Goal: Information Seeking & Learning: Learn about a topic

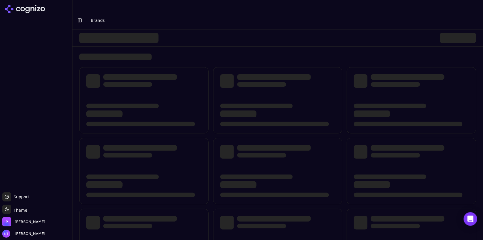
click at [80, 16] on button "Toggle Sidebar" at bounding box center [80, 20] width 8 height 8
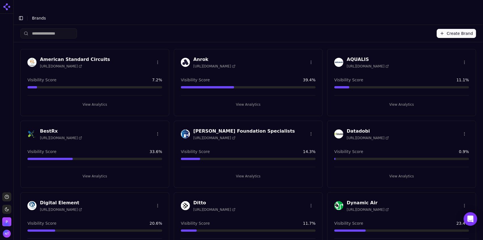
click at [397, 172] on button "View Analytics" at bounding box center [402, 176] width 135 height 9
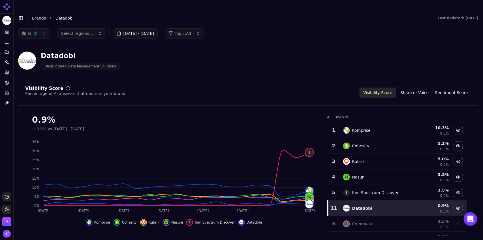
scroll to position [43, 0]
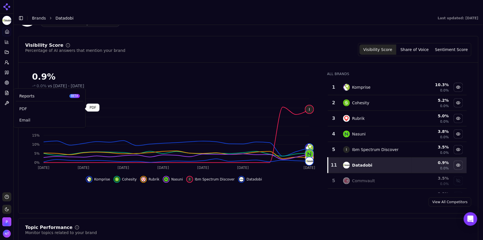
click at [26, 108] on span "PDF" at bounding box center [49, 109] width 61 height 6
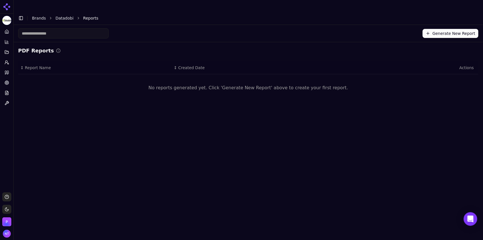
click at [443, 29] on button "Generate New Report" at bounding box center [451, 33] width 56 height 9
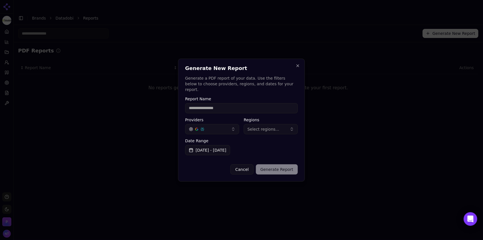
click at [255, 107] on input "Report Name" at bounding box center [241, 108] width 113 height 10
click at [242, 165] on button "Cancel" at bounding box center [242, 169] width 23 height 10
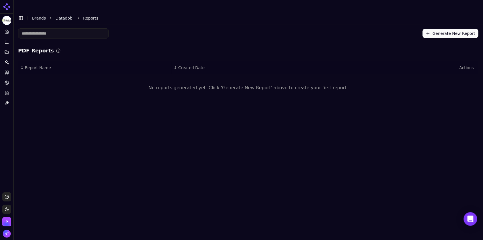
click at [39, 16] on link "Brands" at bounding box center [39, 18] width 14 height 5
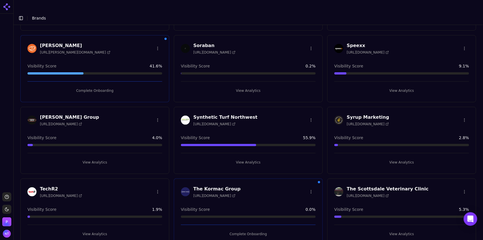
scroll to position [1099, 0]
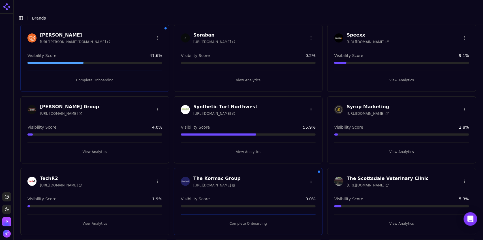
click at [399, 147] on button "View Analytics" at bounding box center [402, 151] width 135 height 9
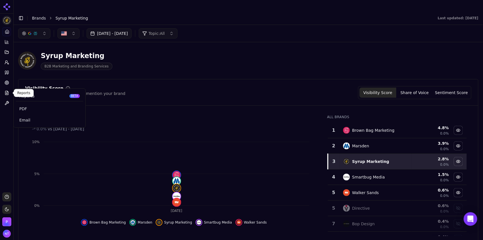
click at [5, 92] on icon at bounding box center [7, 93] width 5 height 5
click at [27, 110] on span "PDF" at bounding box center [49, 109] width 61 height 6
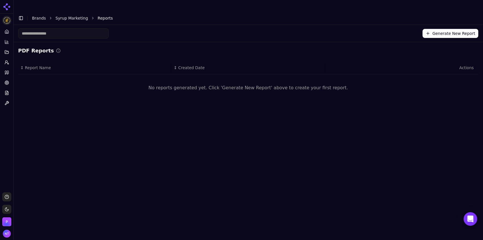
click at [436, 29] on button "Generate New Report" at bounding box center [451, 33] width 56 height 9
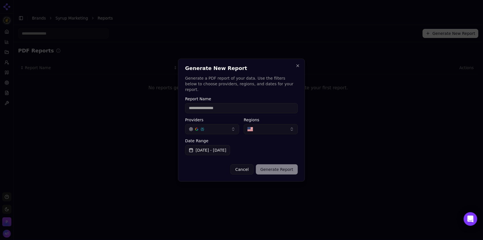
click at [253, 106] on input "Report Name" at bounding box center [241, 108] width 113 height 10
type input "**********"
click at [267, 167] on button "Generate Report" at bounding box center [277, 169] width 42 height 10
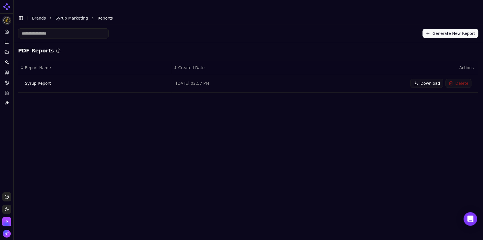
click at [427, 79] on button "Download" at bounding box center [427, 83] width 33 height 9
click at [41, 16] on link "Brands" at bounding box center [39, 18] width 14 height 5
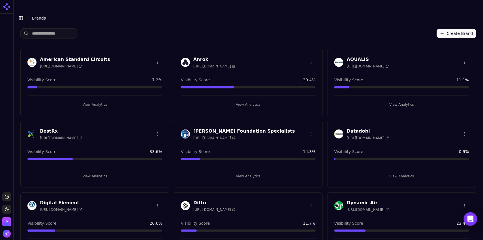
click at [91, 172] on button "View Analytics" at bounding box center [94, 176] width 135 height 9
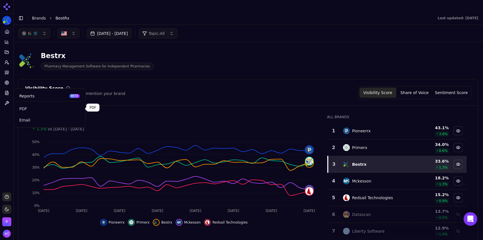
click at [28, 107] on span "PDF" at bounding box center [49, 109] width 61 height 6
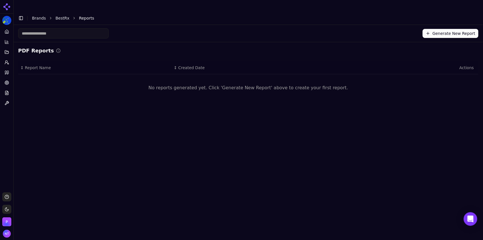
click at [453, 29] on button "Generate New Report" at bounding box center [451, 33] width 56 height 9
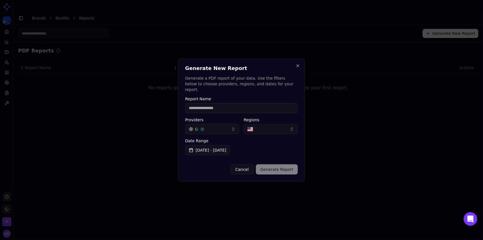
click at [231, 97] on label "Report Name" at bounding box center [241, 99] width 113 height 4
click at [231, 103] on input "Report Name" at bounding box center [241, 108] width 113 height 10
click at [218, 107] on input "Report Name" at bounding box center [241, 108] width 113 height 10
type input "**********"
click at [289, 169] on button "Generate Report" at bounding box center [277, 169] width 42 height 10
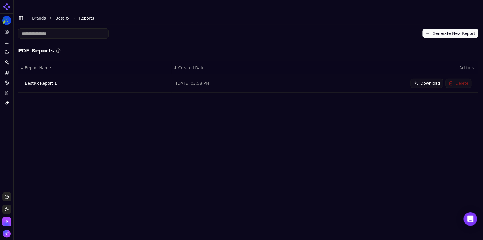
click at [428, 79] on button "Download" at bounding box center [427, 83] width 33 height 9
click at [39, 14] on div "Toggle Sidebar Brands BestRx Reports" at bounding box center [243, 18] width 458 height 8
click at [39, 16] on link "Brands" at bounding box center [39, 18] width 14 height 5
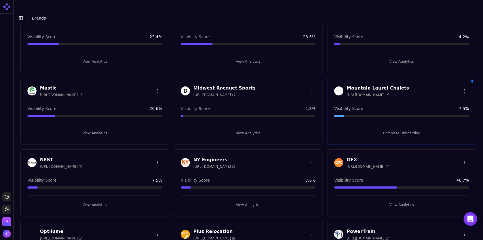
scroll to position [916, 0]
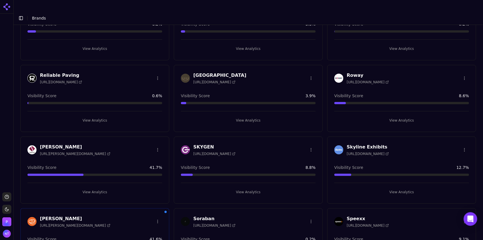
click at [21, 14] on button "Toggle Sidebar" at bounding box center [21, 18] width 8 height 8
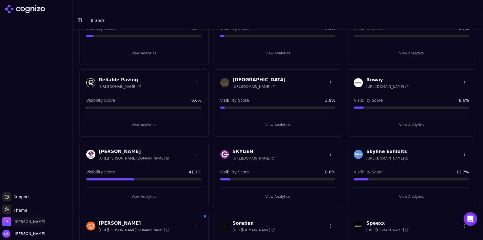
click at [21, 221] on span "[PERSON_NAME]" at bounding box center [30, 221] width 31 height 5
click at [80, 16] on button "Toggle Sidebar" at bounding box center [80, 20] width 8 height 8
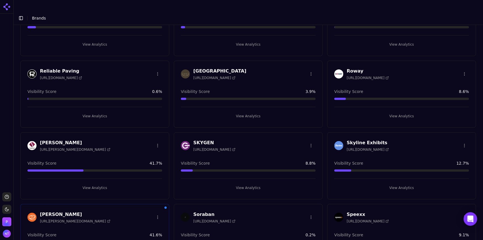
scroll to position [917, 0]
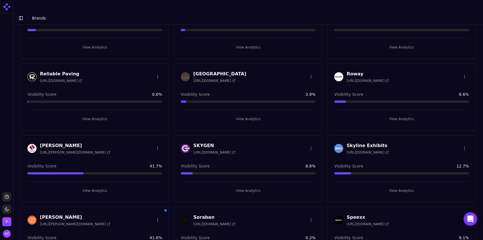
click at [86, 186] on button "View Analytics" at bounding box center [94, 190] width 135 height 9
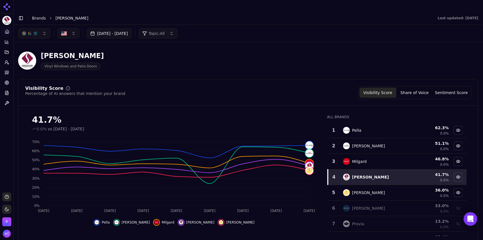
click at [444, 88] on button "Sentiment Score" at bounding box center [451, 93] width 37 height 10
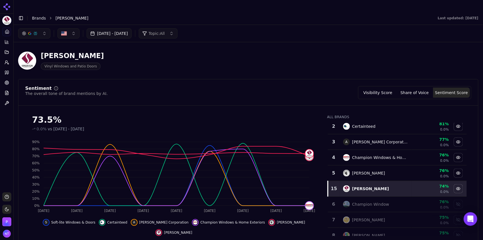
click at [386, 88] on button "Visibility Score" at bounding box center [378, 93] width 37 height 10
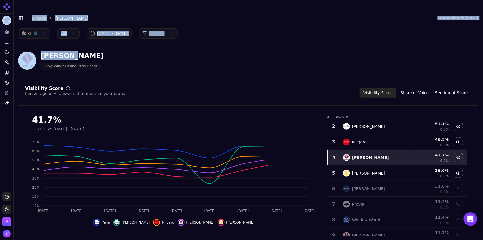
drag, startPoint x: 480, startPoint y: 34, endPoint x: 483, endPoint y: 72, distance: 38.4
click at [483, 72] on body "[PERSON_NAME] Platform Home Competition Topics Prompts Citations Optimize Repor…" at bounding box center [241, 125] width 483 height 251
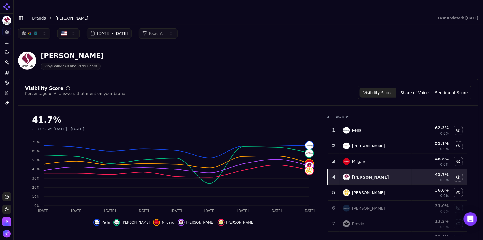
click at [124, 51] on div "[PERSON_NAME] Vinyl Windows and Patio Doors" at bounding box center [145, 60] width 254 height 19
click at [39, 28] on button "button" at bounding box center [34, 33] width 32 height 10
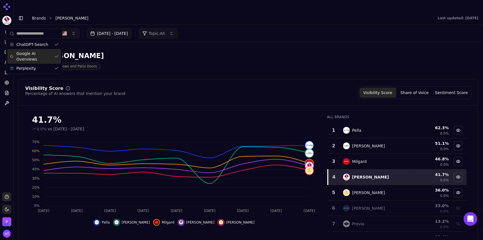
click at [33, 54] on span "Google AI Overviews" at bounding box center [34, 56] width 36 height 11
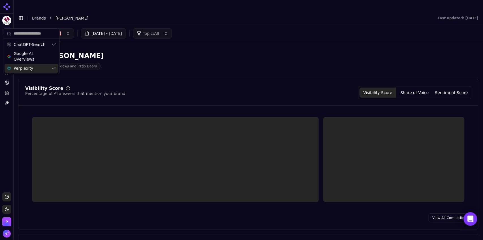
click at [31, 68] on div "Perplexity" at bounding box center [32, 68] width 54 height 9
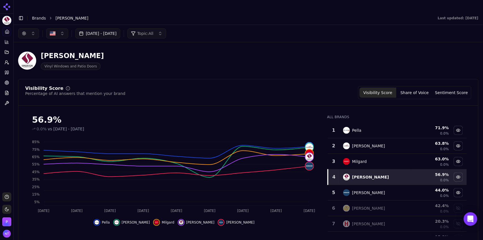
click at [30, 28] on button "button" at bounding box center [28, 33] width 21 height 10
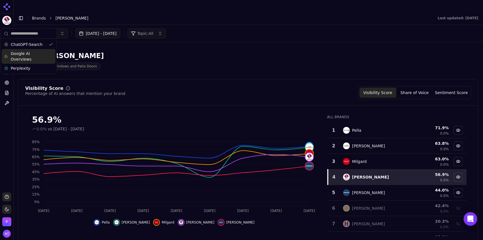
click at [29, 53] on span "Google AI Overviews" at bounding box center [29, 56] width 36 height 11
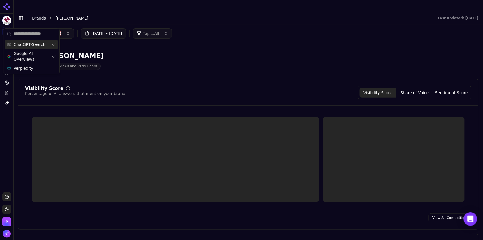
click at [28, 45] on span "ChatGPT-Search" at bounding box center [30, 45] width 32 height 6
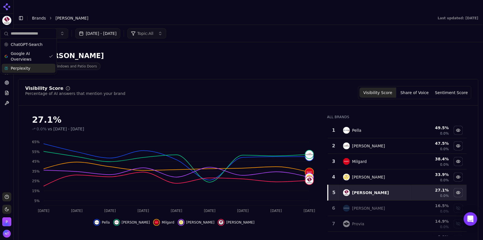
click at [34, 67] on div "Perplexity" at bounding box center [29, 68] width 54 height 9
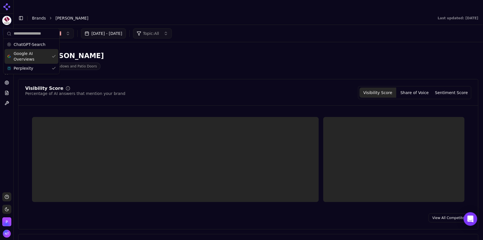
click at [31, 58] on span "Google AI Overviews" at bounding box center [32, 56] width 36 height 11
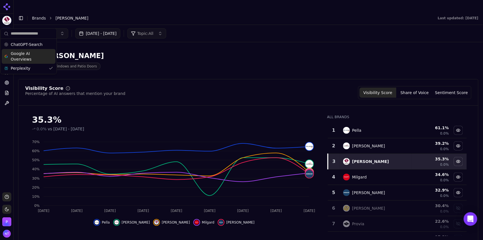
click at [417, 88] on button "Share of Voice" at bounding box center [415, 93] width 37 height 10
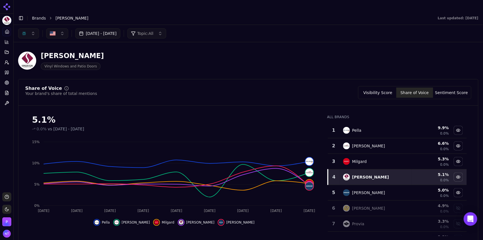
click at [31, 28] on button "button" at bounding box center [28, 33] width 21 height 10
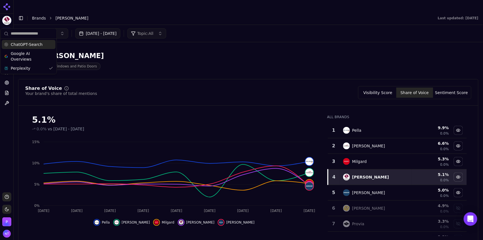
click at [32, 48] on div "ChatGPT-Search" at bounding box center [29, 44] width 54 height 9
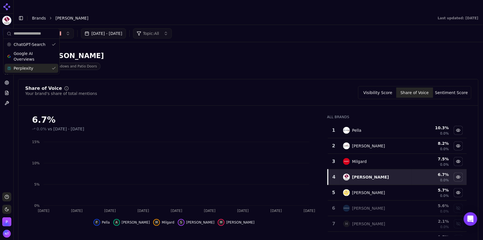
click at [28, 71] on span "Perplexity" at bounding box center [24, 68] width 20 height 6
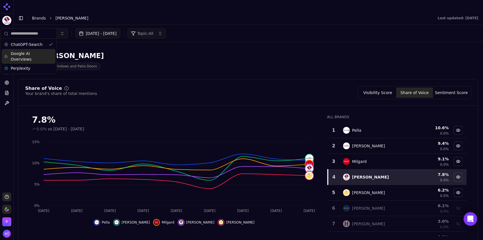
click at [30, 58] on span "Google AI Overviews" at bounding box center [29, 56] width 36 height 11
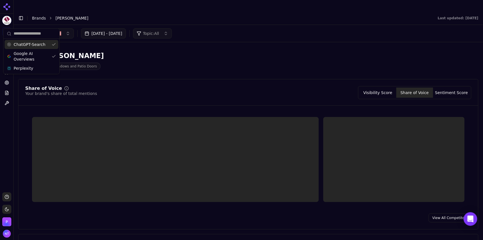
click at [31, 44] on span "ChatGPT-Search" at bounding box center [30, 45] width 32 height 6
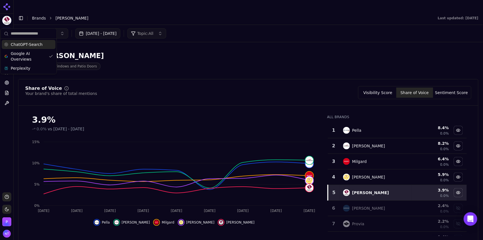
drag, startPoint x: 27, startPoint y: 45, endPoint x: 27, endPoint y: 48, distance: 3.1
click at [27, 45] on span "ChatGPT-Search" at bounding box center [27, 45] width 32 height 6
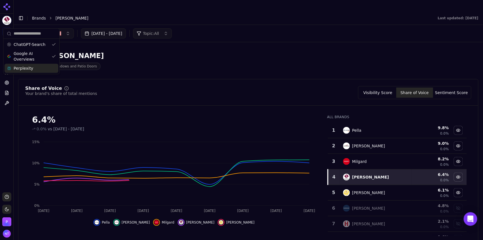
click at [25, 68] on span "Perplexity" at bounding box center [24, 68] width 20 height 6
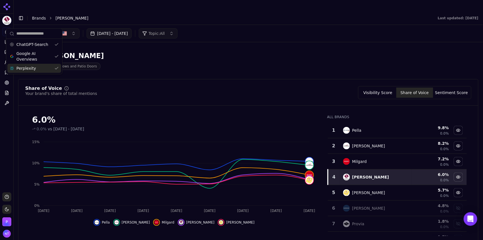
click at [452, 88] on button "Sentiment Score" at bounding box center [451, 93] width 37 height 10
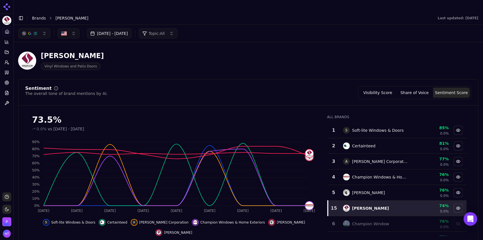
click at [33, 28] on button "button" at bounding box center [34, 33] width 32 height 10
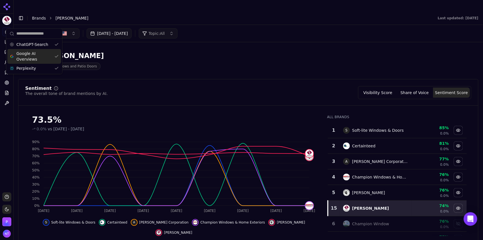
click at [35, 56] on span "Google AI Overviews" at bounding box center [34, 56] width 36 height 11
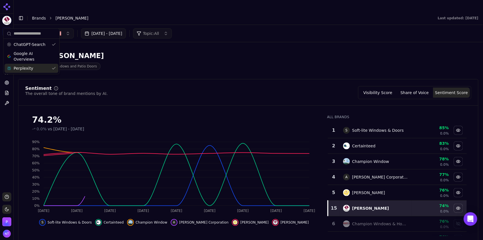
click at [33, 68] on div "Perplexity" at bounding box center [32, 68] width 54 height 9
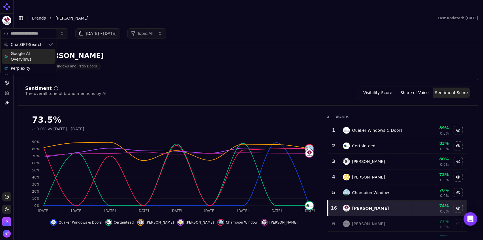
drag, startPoint x: 32, startPoint y: 56, endPoint x: 31, endPoint y: 49, distance: 6.2
click at [32, 56] on span "Google AI Overviews" at bounding box center [29, 56] width 36 height 11
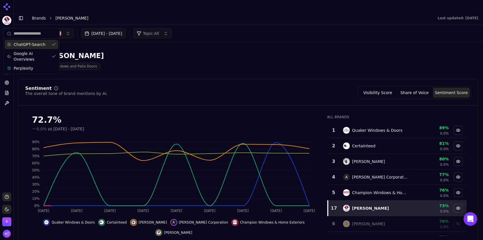
click at [31, 47] on span "ChatGPT-Search" at bounding box center [30, 45] width 32 height 6
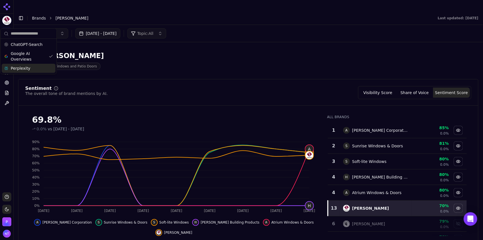
click at [27, 69] on span "Perplexity" at bounding box center [21, 68] width 20 height 6
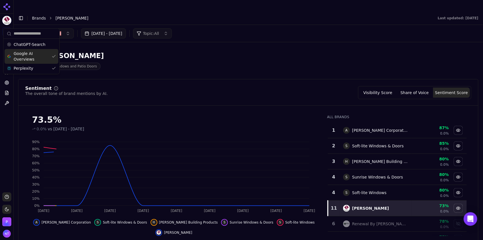
click at [26, 57] on span "Google AI Overviews" at bounding box center [32, 56] width 36 height 11
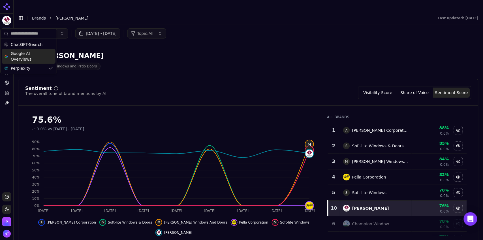
click at [376, 88] on button "Visibility Score" at bounding box center [378, 93] width 37 height 10
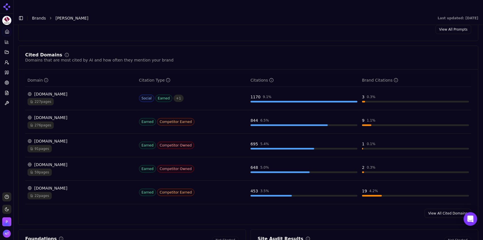
scroll to position [573, 0]
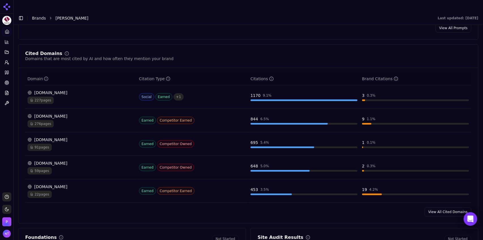
click at [440, 207] on link "View All Cited Domains" at bounding box center [448, 211] width 47 height 9
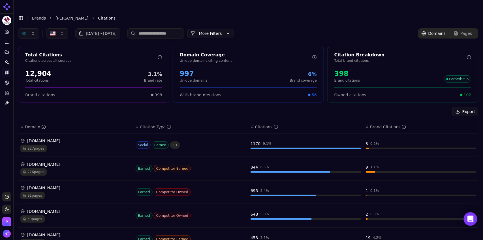
click at [27, 28] on button "button" at bounding box center [28, 33] width 21 height 10
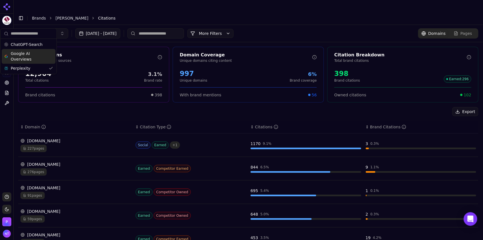
click at [30, 48] on div "ChatGPT-Search" at bounding box center [29, 44] width 54 height 9
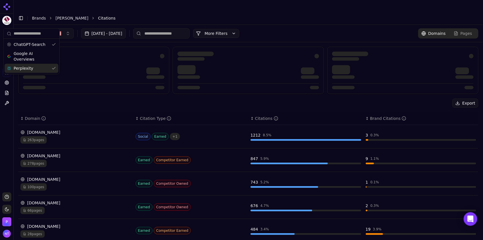
click at [26, 69] on span "Perplexity" at bounding box center [24, 68] width 20 height 6
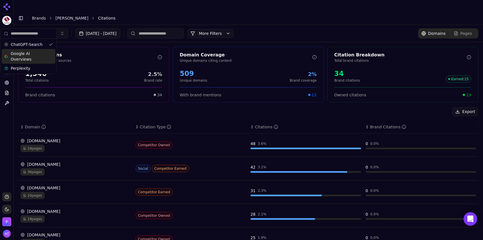
click at [36, 59] on span "Google AI Overviews" at bounding box center [29, 56] width 36 height 11
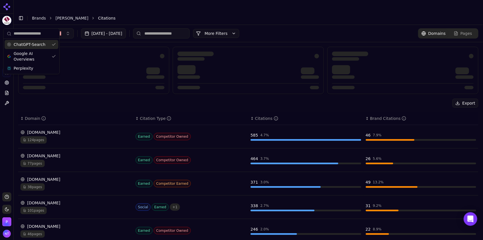
click at [33, 45] on span "ChatGPT-Search" at bounding box center [30, 45] width 32 height 6
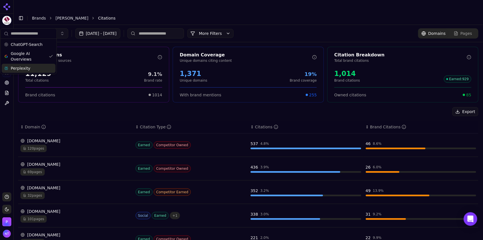
click at [43, 67] on div "Perplexity" at bounding box center [29, 68] width 54 height 9
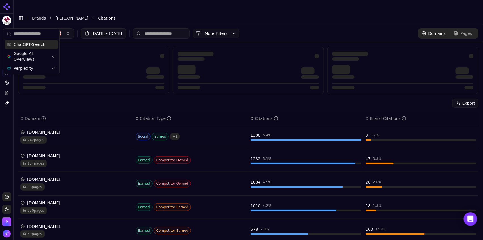
click at [42, 46] on div "ChatGPT-Search" at bounding box center [32, 44] width 54 height 9
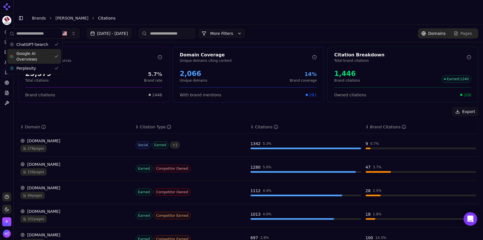
click at [195, 28] on input at bounding box center [167, 33] width 57 height 10
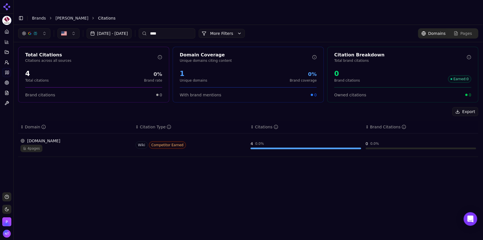
type input "****"
click at [124, 138] on div "[DOMAIN_NAME]" at bounding box center [75, 141] width 111 height 6
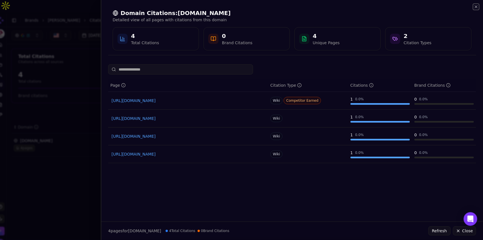
click at [477, 7] on icon "button" at bounding box center [476, 7] width 5 height 5
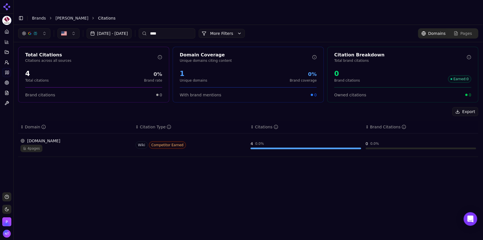
click at [236, 29] on button "More Filters" at bounding box center [222, 33] width 46 height 9
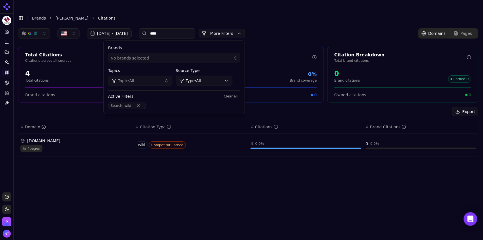
click at [240, 93] on button "Clear all" at bounding box center [231, 96] width 18 height 7
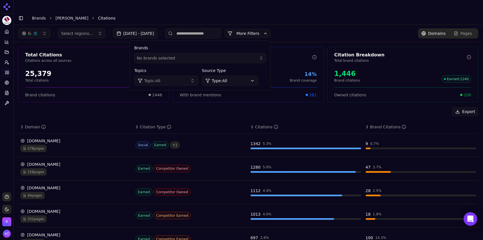
click at [205, 28] on input at bounding box center [193, 33] width 57 height 10
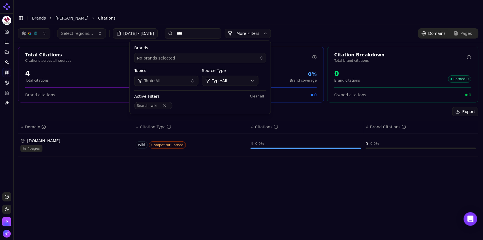
click at [207, 28] on input "****" at bounding box center [193, 33] width 57 height 10
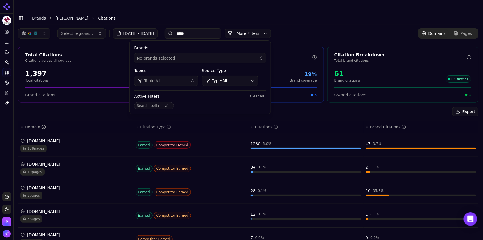
click at [200, 28] on input "*****" at bounding box center [193, 33] width 57 height 10
click at [199, 28] on input "********" at bounding box center [193, 33] width 57 height 10
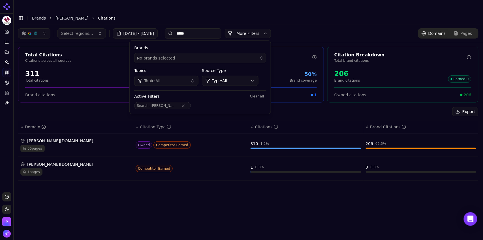
click at [35, 31] on div "button" at bounding box center [35, 33] width 5 height 5
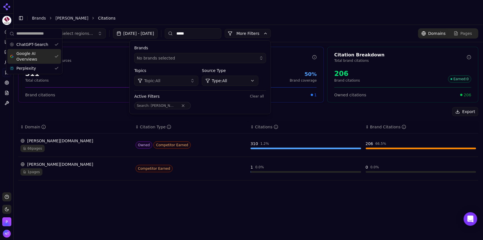
click at [30, 55] on span "Google AI Overviews" at bounding box center [34, 56] width 36 height 11
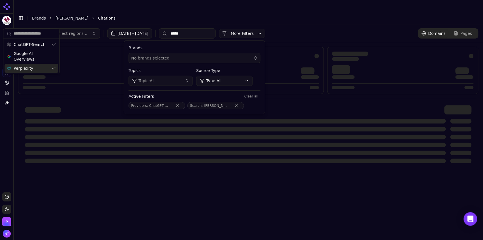
click at [29, 65] on div "Perplexity" at bounding box center [32, 68] width 54 height 9
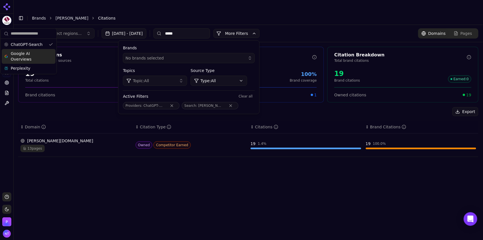
click at [168, 14] on div "Toggle Sidebar Brands [PERSON_NAME] Citations" at bounding box center [243, 18] width 458 height 8
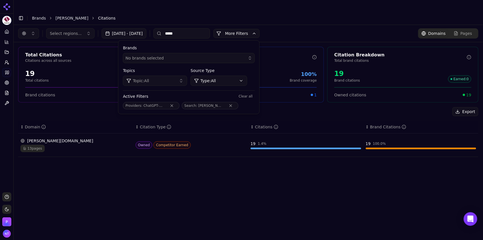
click at [191, 28] on input "*****" at bounding box center [182, 33] width 57 height 10
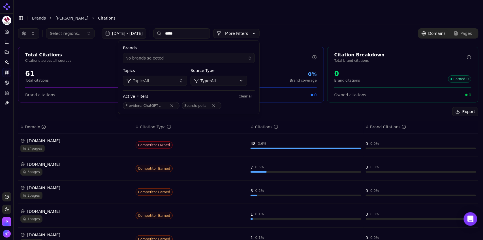
click at [197, 28] on input "*****" at bounding box center [182, 33] width 57 height 10
click at [33, 28] on button "button" at bounding box center [28, 33] width 21 height 10
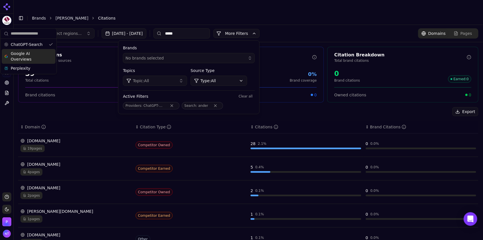
click at [26, 57] on span "Google AI Overviews" at bounding box center [29, 56] width 36 height 11
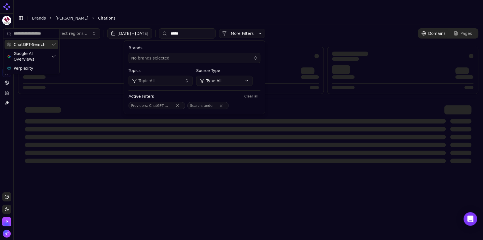
click at [28, 44] on span "ChatGPT-Search" at bounding box center [30, 45] width 32 height 6
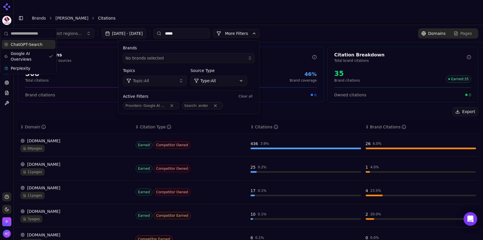
click at [190, 28] on input "*****" at bounding box center [182, 33] width 57 height 10
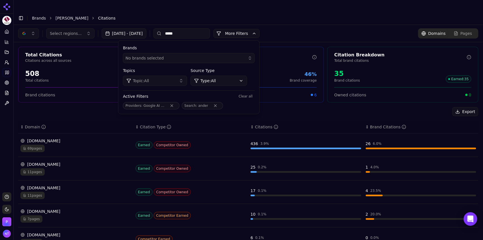
click at [190, 28] on input "*****" at bounding box center [182, 33] width 57 height 10
click at [190, 25] on div "Select regions... [DATE] - [DATE] ***** More More Filters Brands No brands sele…" at bounding box center [249, 33] width 470 height 17
click at [189, 28] on input "*****" at bounding box center [182, 33] width 57 height 10
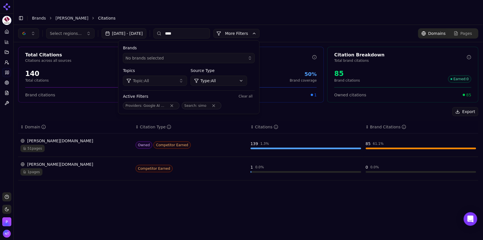
click at [27, 28] on button "button" at bounding box center [28, 33] width 21 height 10
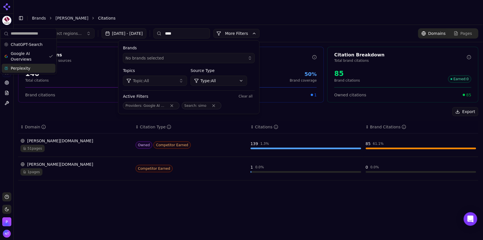
click at [22, 70] on span "Perplexity" at bounding box center [21, 68] width 20 height 6
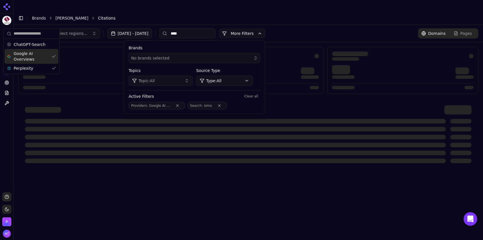
click at [22, 57] on span "Google AI Overviews" at bounding box center [32, 56] width 36 height 11
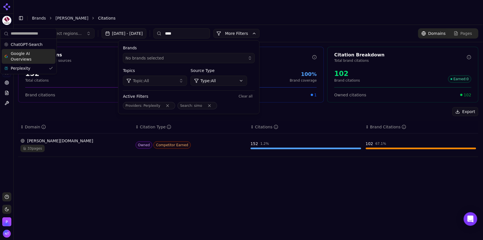
click at [212, 12] on header "Toggle Sidebar Brands [PERSON_NAME] Citations" at bounding box center [249, 18] width 470 height 14
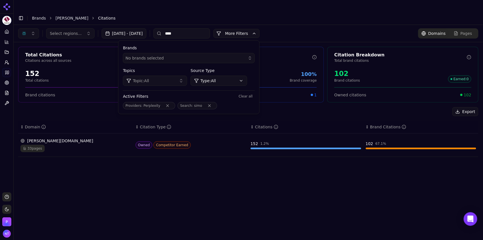
click at [189, 28] on input "****" at bounding box center [182, 33] width 57 height 10
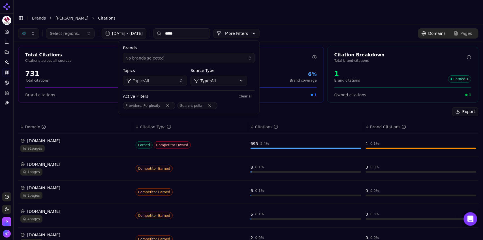
click at [188, 28] on input "*****" at bounding box center [182, 33] width 57 height 10
type input "*****"
click at [184, 28] on input "*****" at bounding box center [182, 33] width 57 height 10
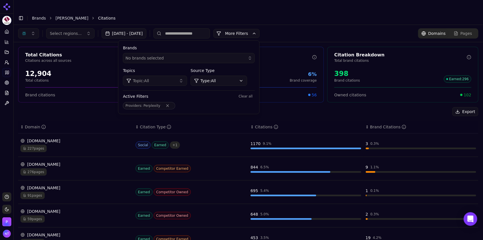
click at [362, 25] on div "Select regions... [DATE] - [DATE] More More Filters Brands No brands selected T…" at bounding box center [249, 33] width 470 height 17
click at [173, 103] on button "Remove Providers filter" at bounding box center [168, 105] width 10 height 5
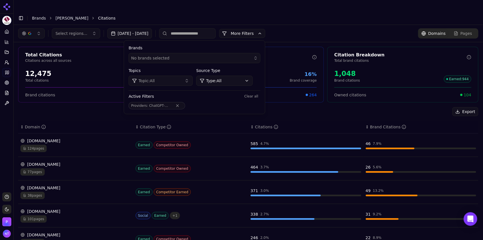
click at [261, 93] on button "Clear all" at bounding box center [251, 96] width 18 height 7
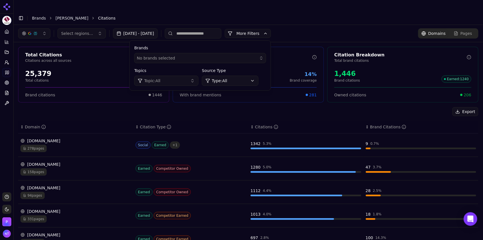
click at [358, 28] on div "Select regions... [DATE] - [DATE] More More Filters Brands No brands selected T…" at bounding box center [248, 33] width 461 height 10
click at [462, 31] on span "Pages" at bounding box center [467, 34] width 12 height 6
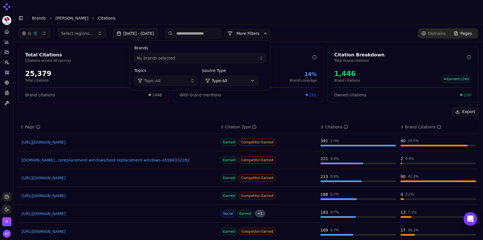
click at [77, 139] on link "[URL][DOMAIN_NAME]" at bounding box center [118, 142] width 193 height 6
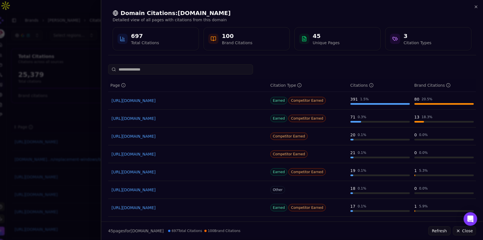
click at [170, 154] on link "[URL][DOMAIN_NAME]" at bounding box center [188, 154] width 153 height 6
click at [474, 4] on div "Domain Citations: [DOMAIN_NAME] Detailed view of all pages with citations from …" at bounding box center [292, 30] width 382 height 60
click at [476, 7] on icon "button" at bounding box center [476, 7] width 5 height 5
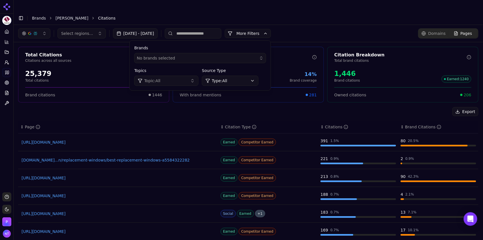
click at [206, 28] on input at bounding box center [193, 33] width 57 height 10
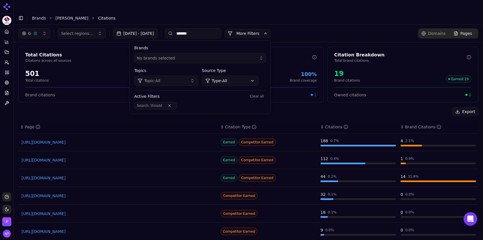
click at [229, 11] on header "Toggle Sidebar Brands [PERSON_NAME] Citations" at bounding box center [249, 18] width 470 height 14
click at [99, 139] on link "[URL][DOMAIN_NAME]" at bounding box center [118, 142] width 193 height 6
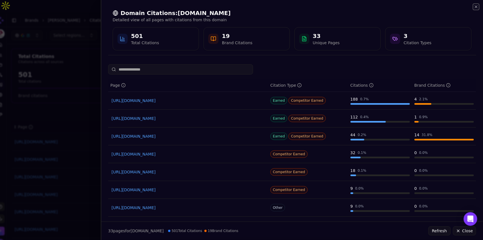
click at [476, 6] on icon "button" at bounding box center [476, 7] width 2 height 2
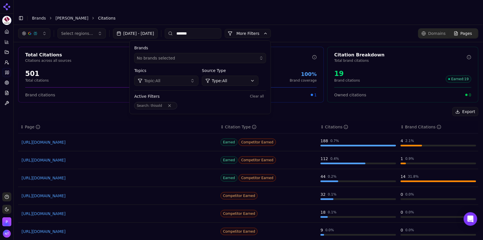
click at [221, 28] on input "*******" at bounding box center [193, 33] width 57 height 10
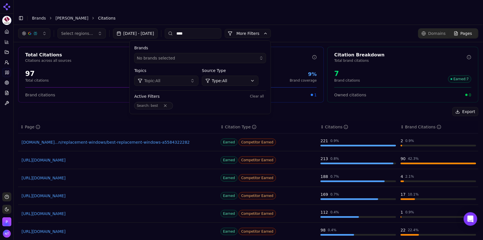
click at [67, 157] on link "[URL][DOMAIN_NAME]" at bounding box center [118, 160] width 193 height 6
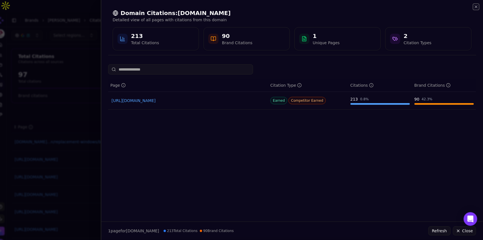
click at [477, 7] on icon "button" at bounding box center [476, 7] width 5 height 5
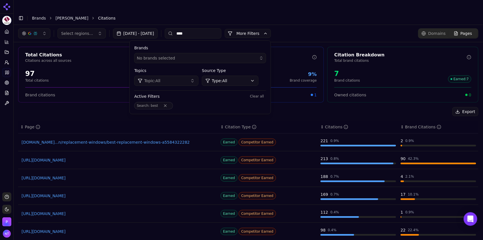
click at [200, 28] on input "****" at bounding box center [193, 33] width 57 height 10
type input "***"
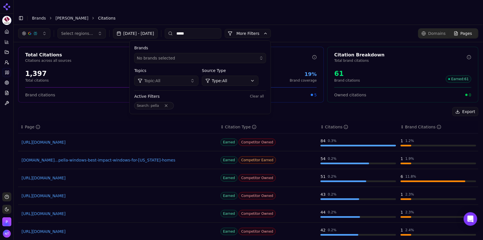
click at [208, 28] on input "*****" at bounding box center [193, 33] width 57 height 10
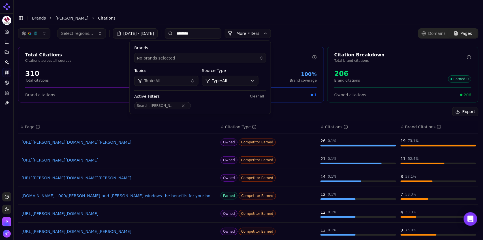
click at [150, 193] on link "[DOMAIN_NAME]...000/[PERSON_NAME]-and-[PERSON_NAME]-windows-the-benefits-for-yo…" at bounding box center [118, 196] width 193 height 6
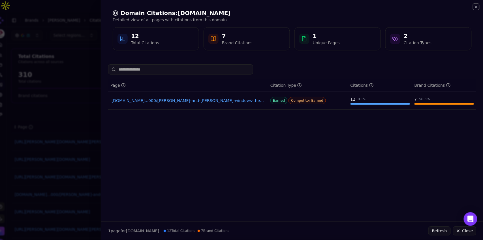
click at [476, 7] on icon "button" at bounding box center [476, 7] width 5 height 5
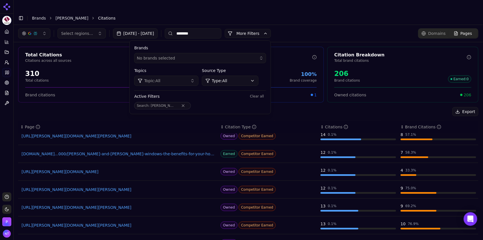
scroll to position [56, 0]
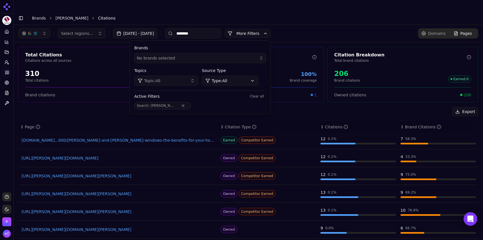
click at [216, 28] on input "********" at bounding box center [193, 33] width 57 height 10
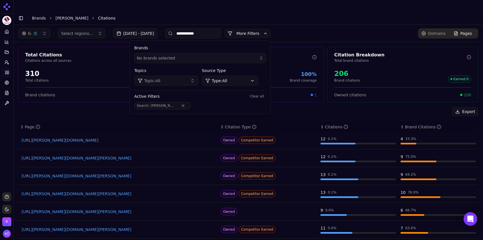
click at [308, 12] on header "Toggle Sidebar Brands [PERSON_NAME] Citations" at bounding box center [249, 18] width 470 height 14
click at [271, 29] on button "More Filters" at bounding box center [248, 33] width 46 height 9
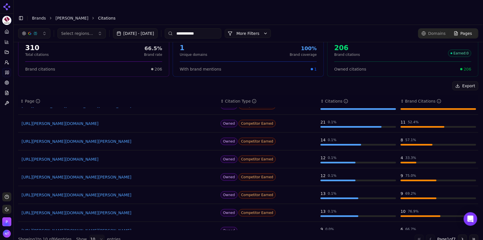
scroll to position [0, 0]
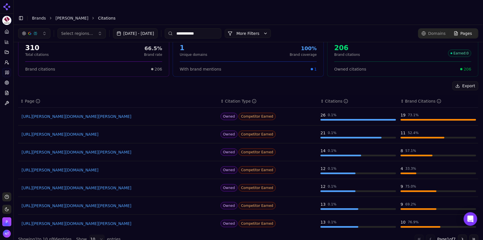
click at [216, 28] on input "**********" at bounding box center [193, 33] width 57 height 10
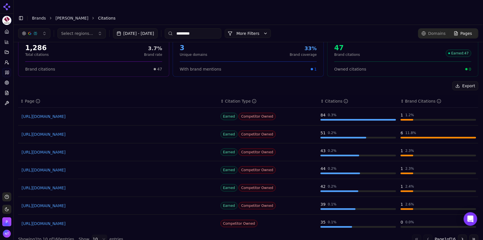
type input "*********"
click at [122, 114] on link "[URL][DOMAIN_NAME]" at bounding box center [118, 117] width 193 height 6
